Goal: Transaction & Acquisition: Subscribe to service/newsletter

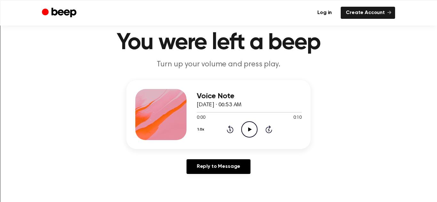
scroll to position [19, 0]
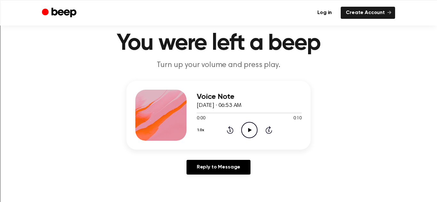
click at [251, 131] on icon "Play Audio" at bounding box center [249, 130] width 16 height 16
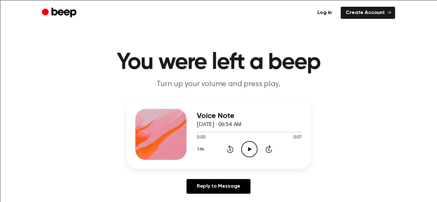
click at [248, 150] on icon at bounding box center [250, 149] width 4 height 4
click at [251, 147] on icon "Play Audio" at bounding box center [249, 149] width 16 height 16
click at [245, 147] on icon "Play Audio" at bounding box center [249, 149] width 16 height 16
click at [249, 151] on icon "Play Audio" at bounding box center [249, 149] width 16 height 16
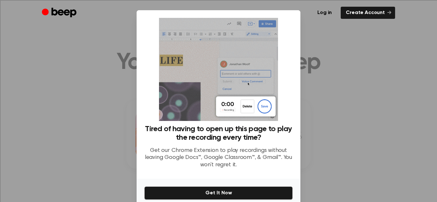
click at [314, 83] on div at bounding box center [218, 101] width 437 height 202
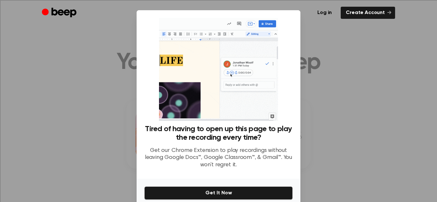
click at [378, 85] on div at bounding box center [218, 101] width 437 height 202
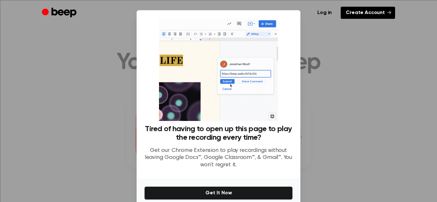
click at [381, 12] on link "Create Account" at bounding box center [367, 13] width 54 height 12
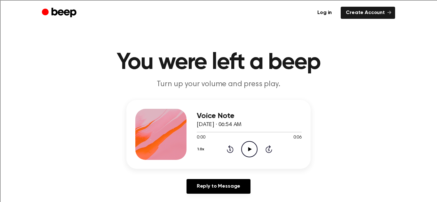
click at [248, 151] on icon at bounding box center [250, 149] width 4 height 4
click at [245, 145] on icon "Play Audio" at bounding box center [249, 149] width 16 height 16
click at [250, 151] on icon "Play Audio" at bounding box center [249, 149] width 16 height 16
click at [251, 148] on icon "Play Audio" at bounding box center [249, 149] width 16 height 16
click at [252, 154] on icon "Play Audio" at bounding box center [249, 149] width 16 height 16
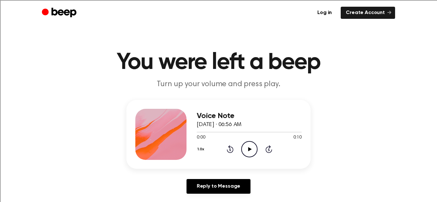
click at [248, 148] on icon at bounding box center [250, 149] width 4 height 4
click at [245, 143] on icon "Play Audio" at bounding box center [249, 149] width 16 height 16
click at [251, 151] on icon "Play Audio" at bounding box center [249, 149] width 16 height 16
click at [250, 145] on icon "Play Audio" at bounding box center [249, 149] width 16 height 16
click at [250, 145] on icon "Pause Audio" at bounding box center [249, 149] width 16 height 16
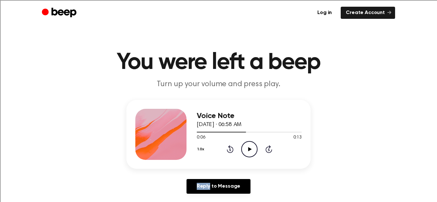
click at [250, 145] on icon "Play Audio" at bounding box center [249, 149] width 16 height 16
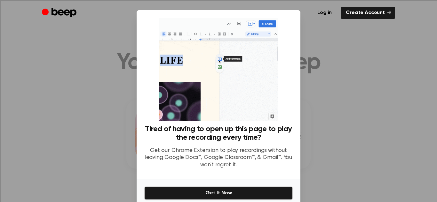
click at [342, 142] on div at bounding box center [218, 101] width 437 height 202
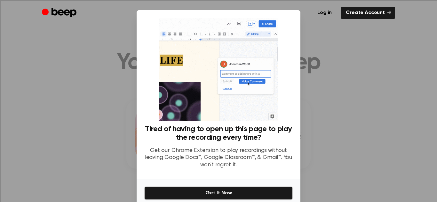
click at [364, 4] on div "Log in Create Account" at bounding box center [218, 13] width 353 height 26
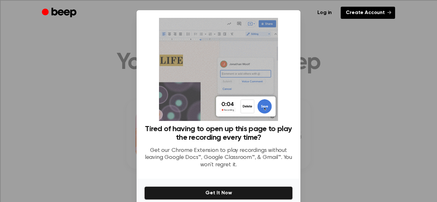
click at [360, 11] on link "Create Account" at bounding box center [367, 13] width 54 height 12
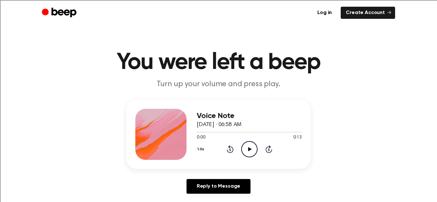
click at [246, 152] on icon "Play Audio" at bounding box center [249, 149] width 16 height 16
click at [246, 152] on icon "Pause Audio" at bounding box center [249, 149] width 16 height 16
click at [246, 151] on icon "Play Audio" at bounding box center [249, 149] width 16 height 16
click at [246, 151] on icon "Pause Audio" at bounding box center [249, 149] width 16 height 16
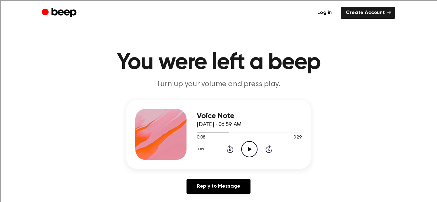
click at [246, 151] on icon "Play Audio" at bounding box center [249, 149] width 16 height 16
click at [246, 151] on icon "Pause Audio" at bounding box center [249, 149] width 16 height 16
click at [246, 151] on icon "Play Audio" at bounding box center [249, 149] width 16 height 16
click at [246, 151] on icon "Pause Audio" at bounding box center [249, 149] width 16 height 16
